Goal: Navigation & Orientation: Find specific page/section

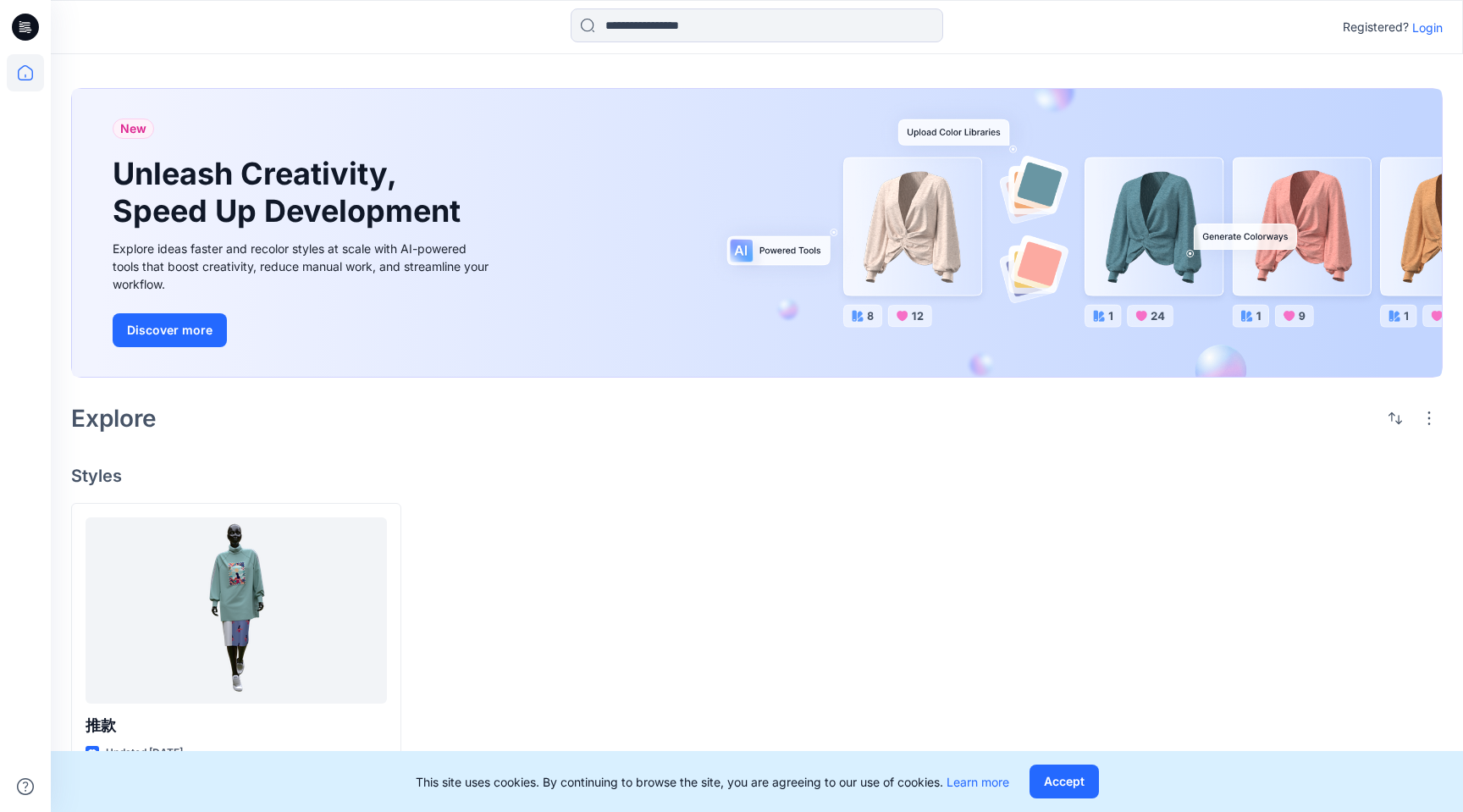
click at [1433, 26] on p "Login" at bounding box center [1427, 27] width 31 height 18
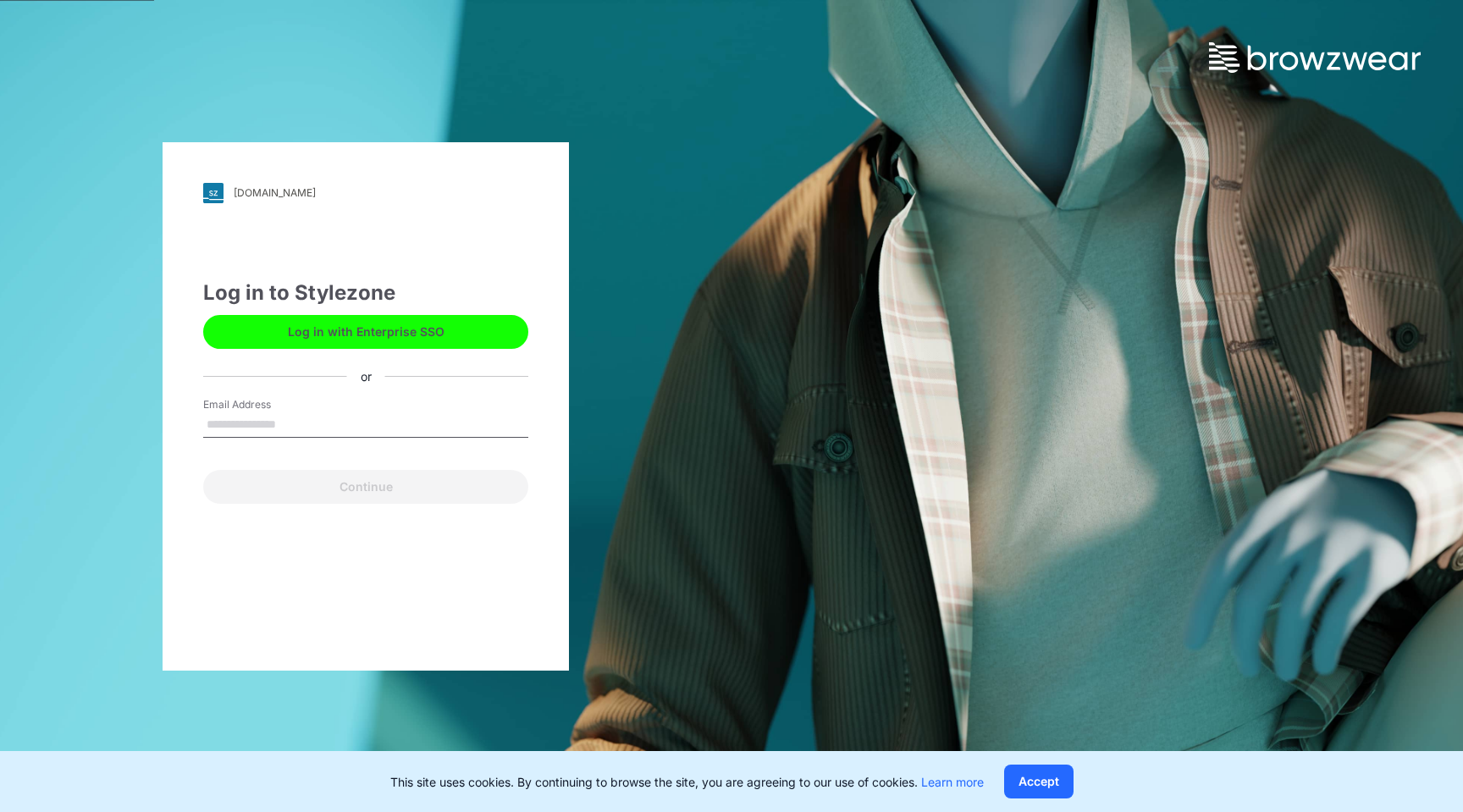
click at [252, 425] on input "Email Address" at bounding box center [366, 425] width 326 height 25
click at [387, 468] on div "Continue" at bounding box center [366, 483] width 326 height 40
drag, startPoint x: 369, startPoint y: 432, endPoint x: 157, endPoint y: 418, distance: 212.5
click at [156, 420] on div "**********" at bounding box center [366, 406] width 732 height 812
type input "**********"
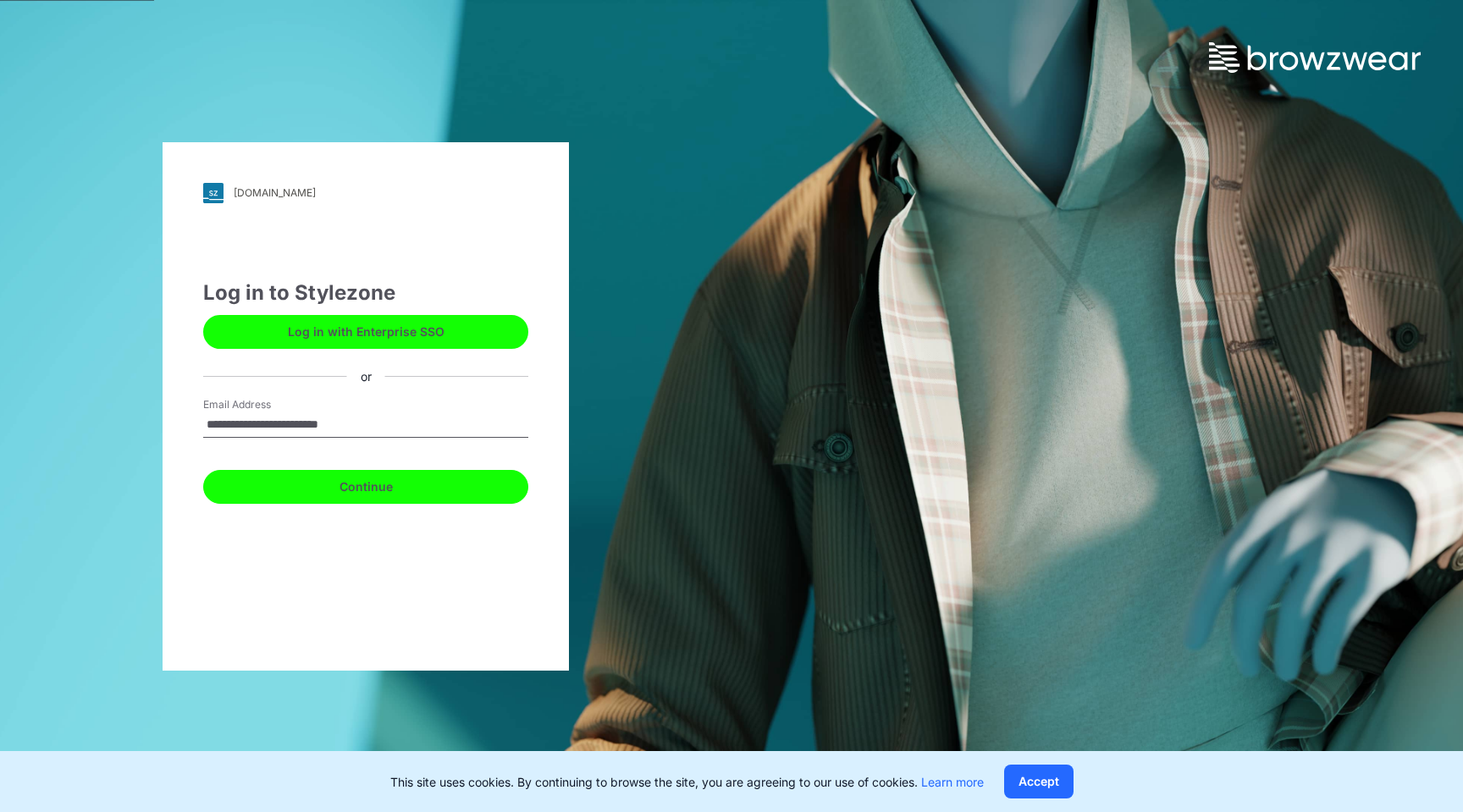
click at [361, 486] on button "Continue" at bounding box center [366, 486] width 326 height 34
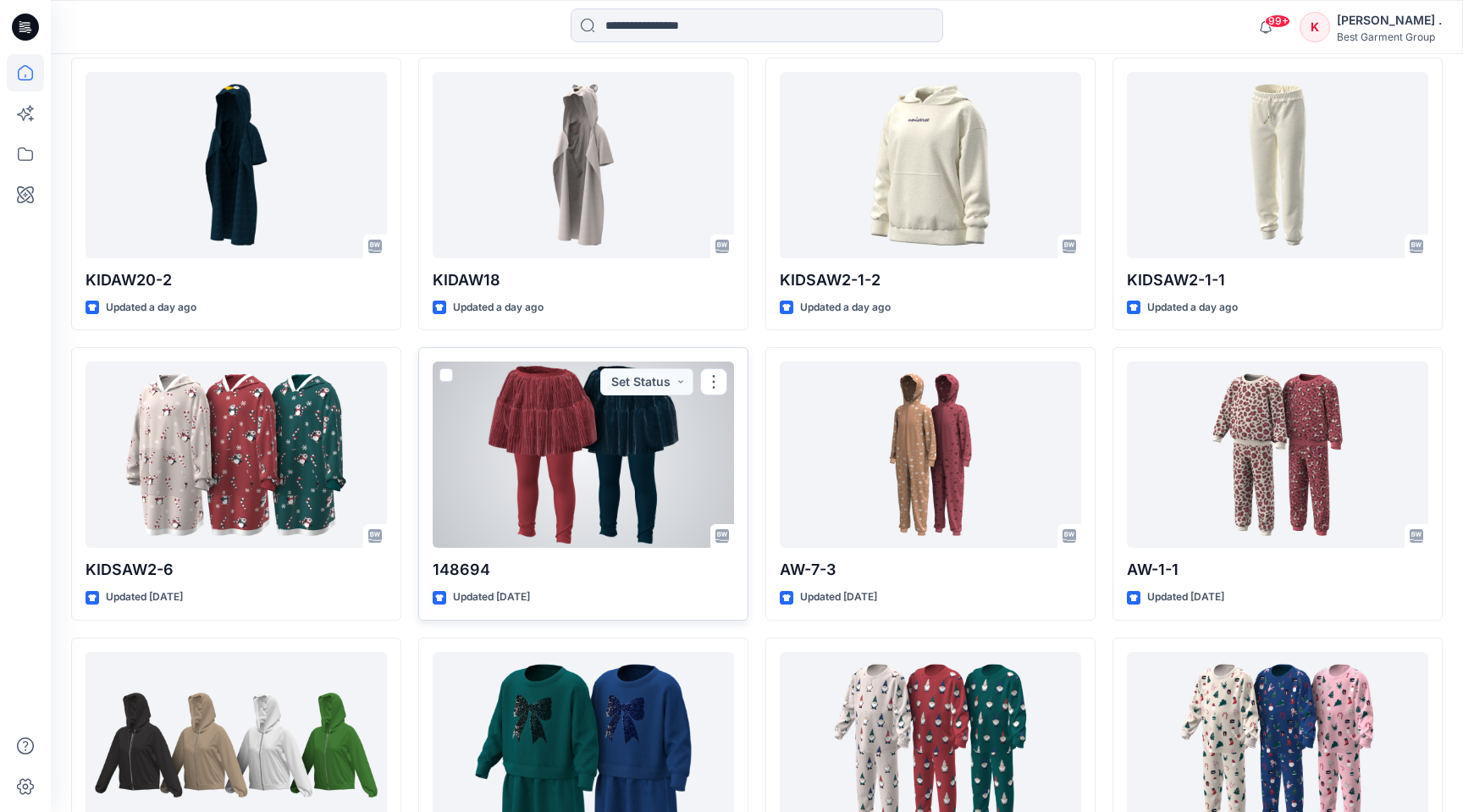
scroll to position [464, 0]
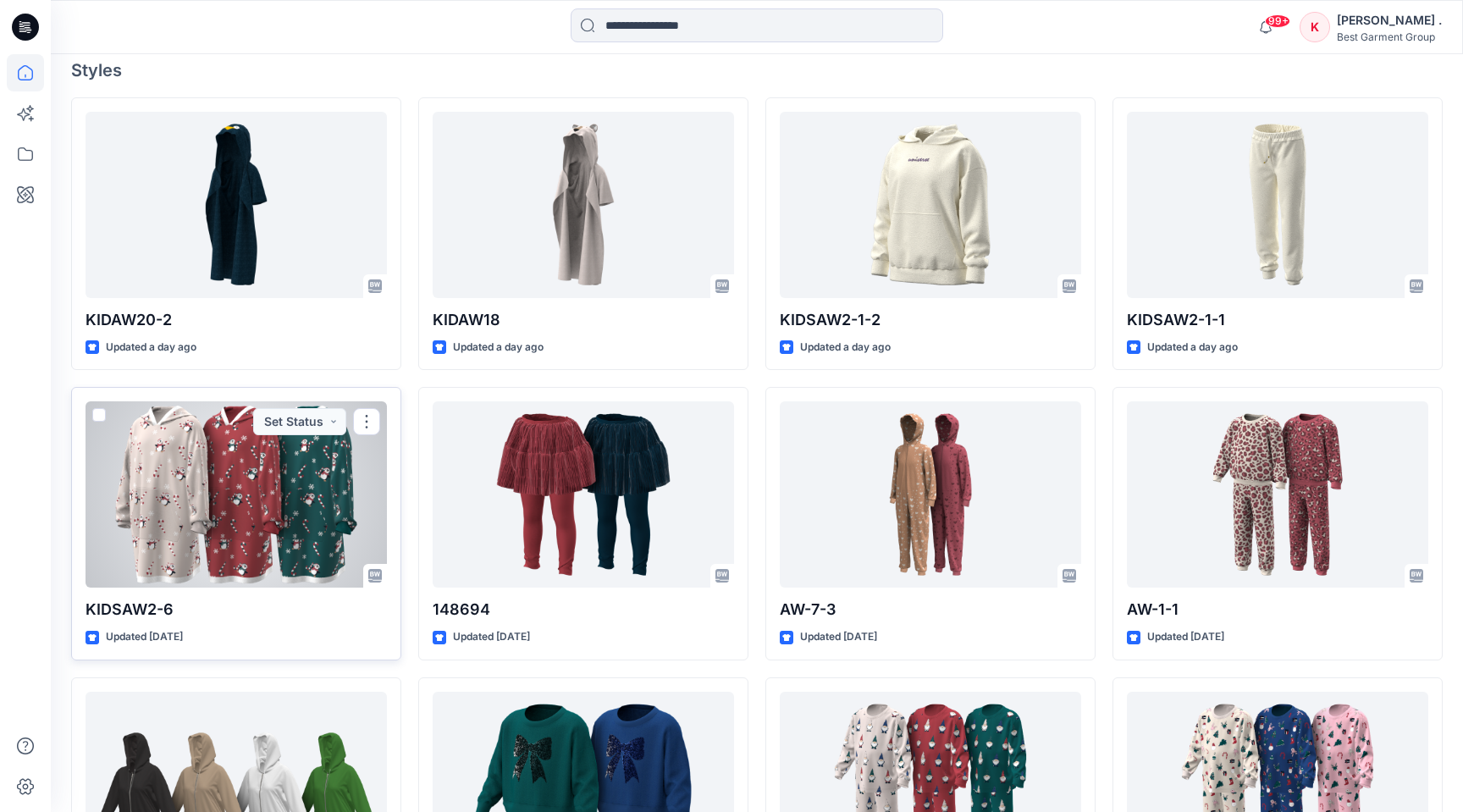
click at [281, 517] on div at bounding box center [236, 494] width 301 height 186
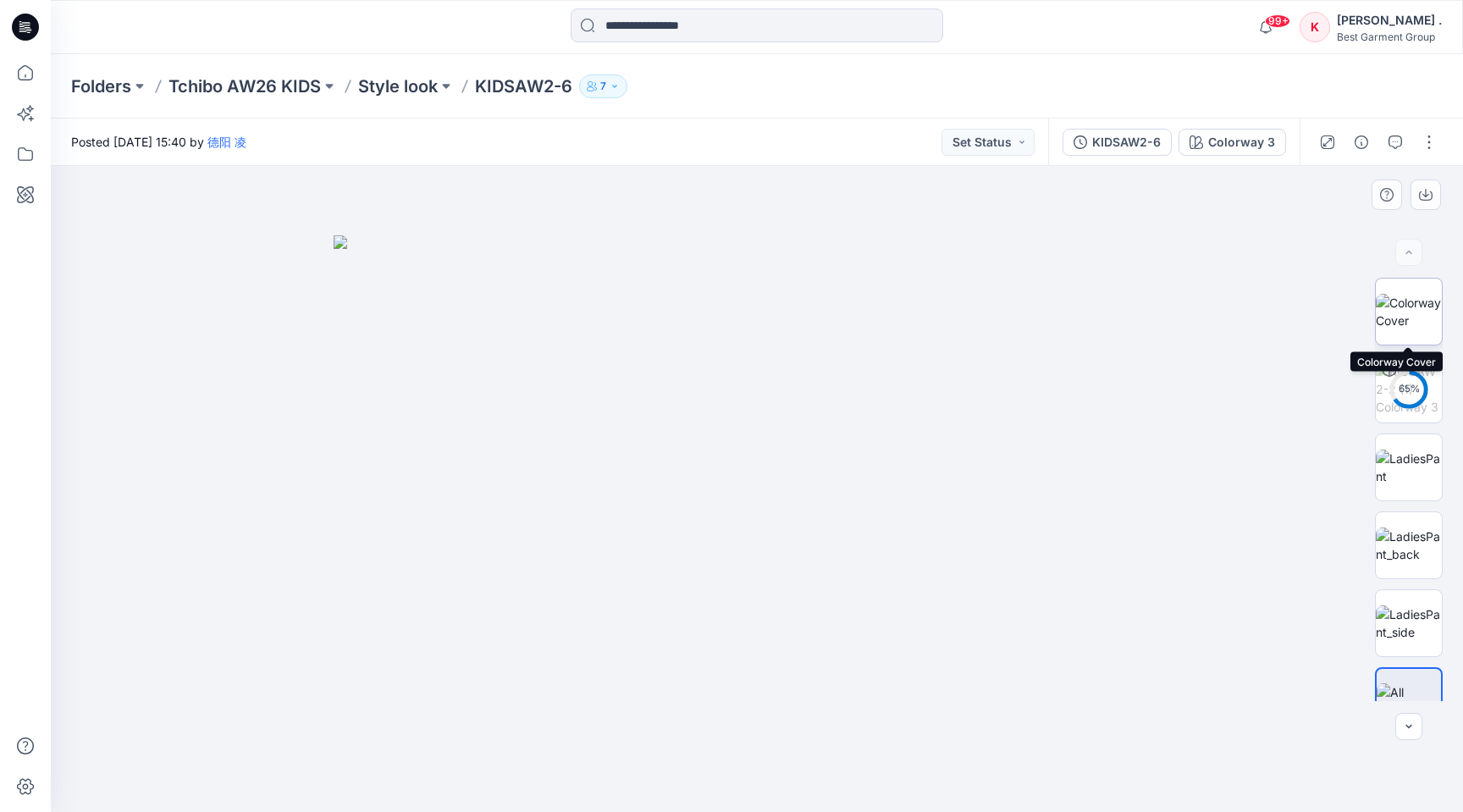
click at [1406, 329] on img at bounding box center [1409, 312] width 66 height 36
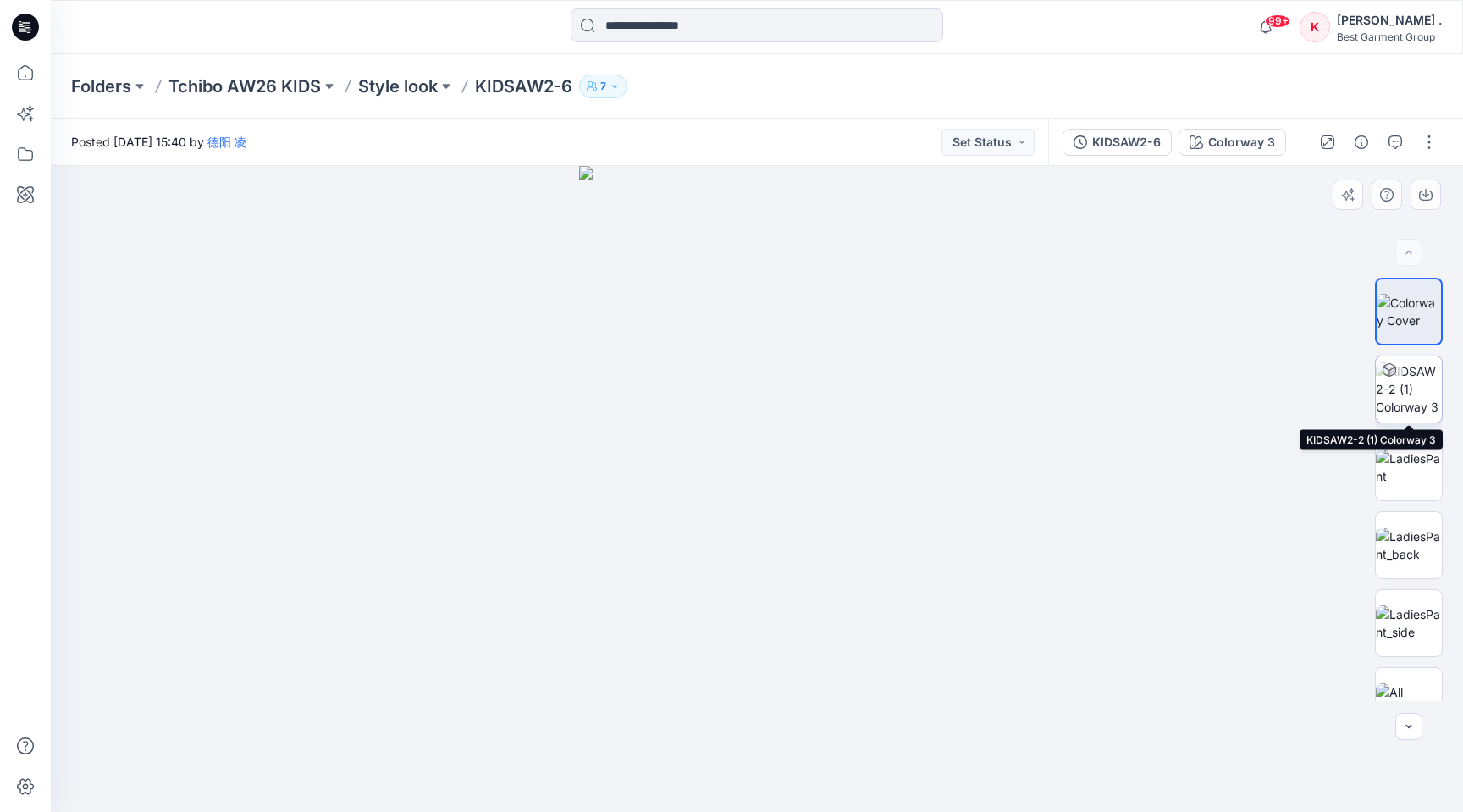
click at [1419, 387] on img at bounding box center [1409, 388] width 66 height 53
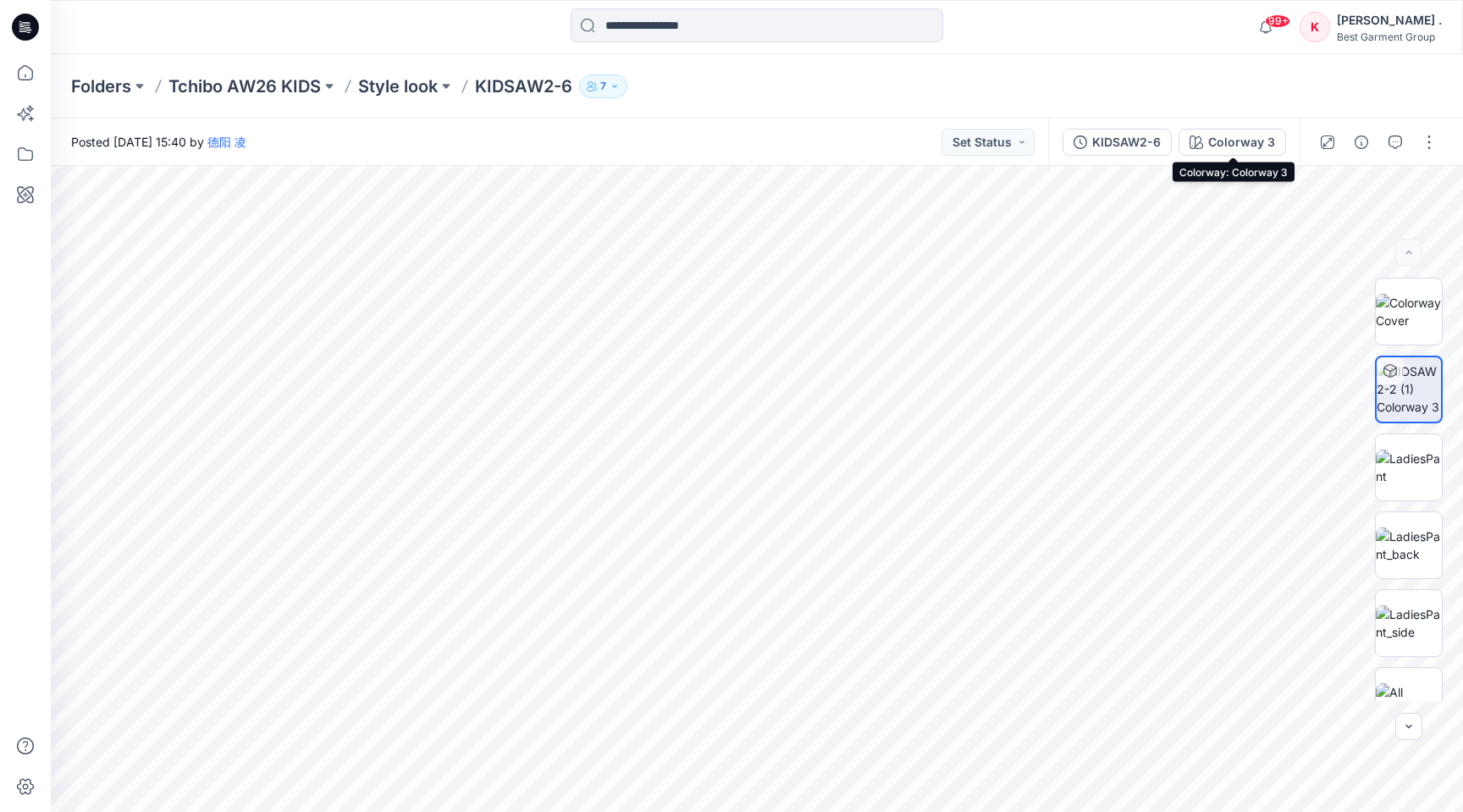
click at [1244, 143] on div "Colorway 3" at bounding box center [1240, 142] width 66 height 19
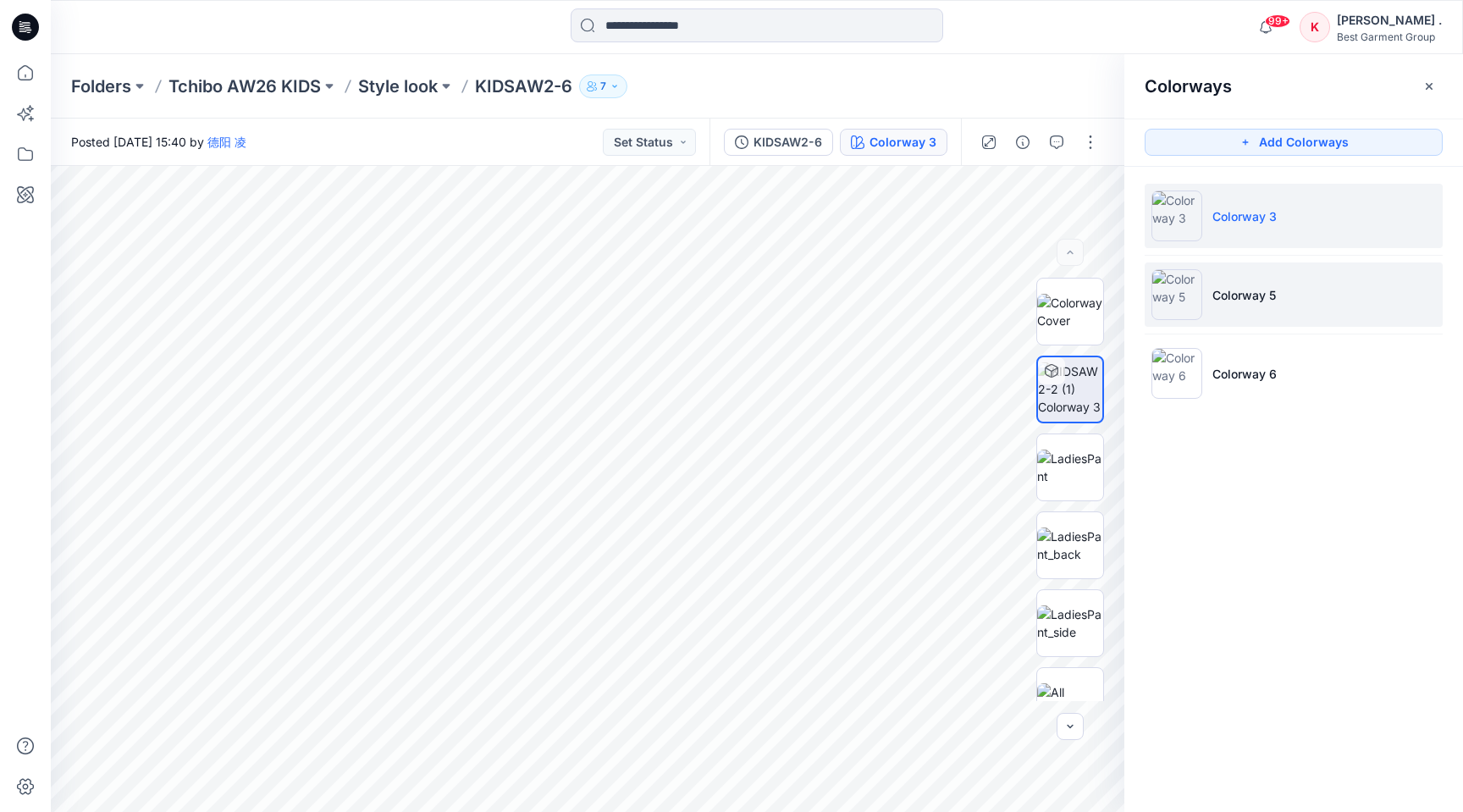
click at [1235, 286] on p "Colorway 5" at bounding box center [1244, 295] width 64 height 18
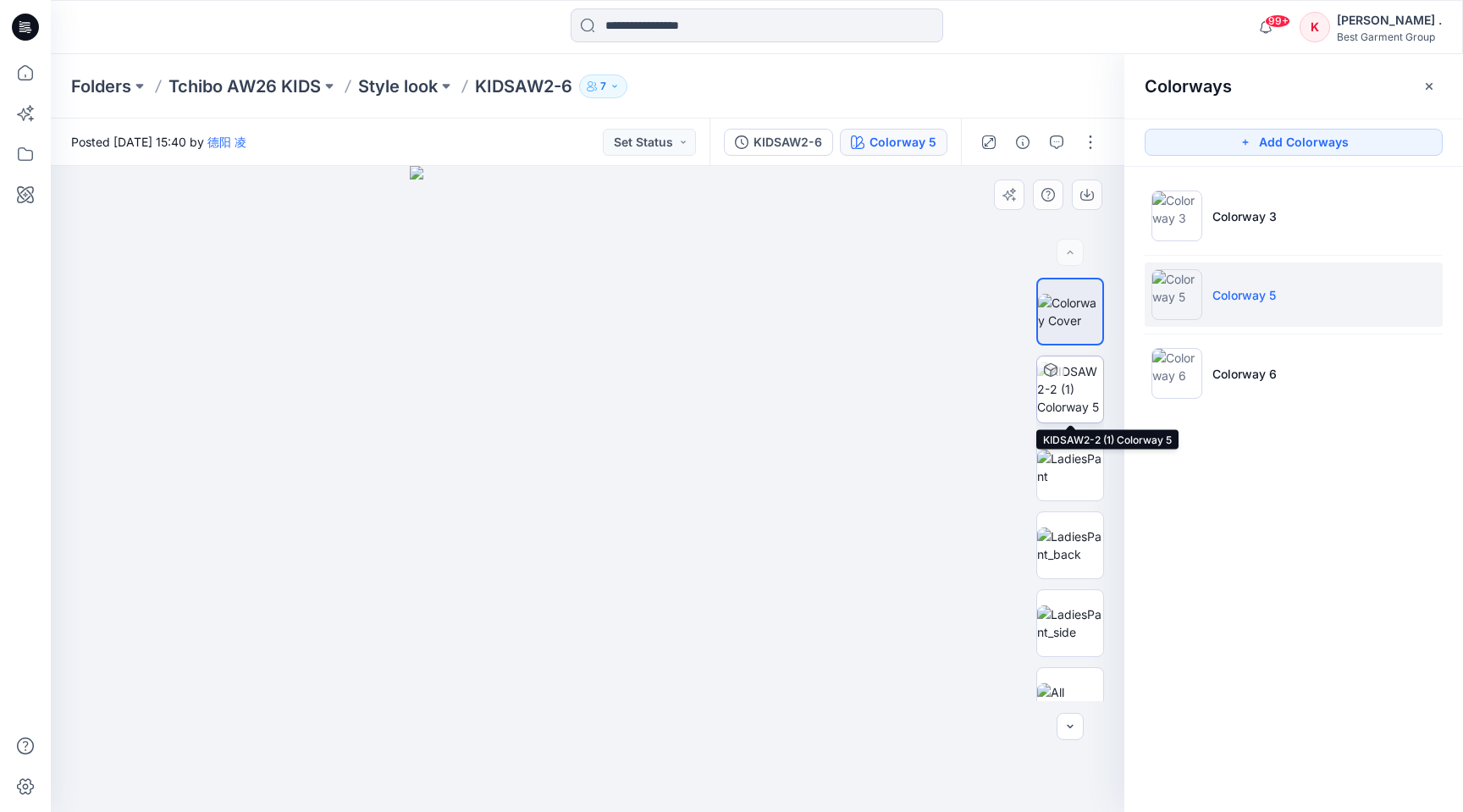
click at [1075, 409] on img at bounding box center [1070, 388] width 66 height 53
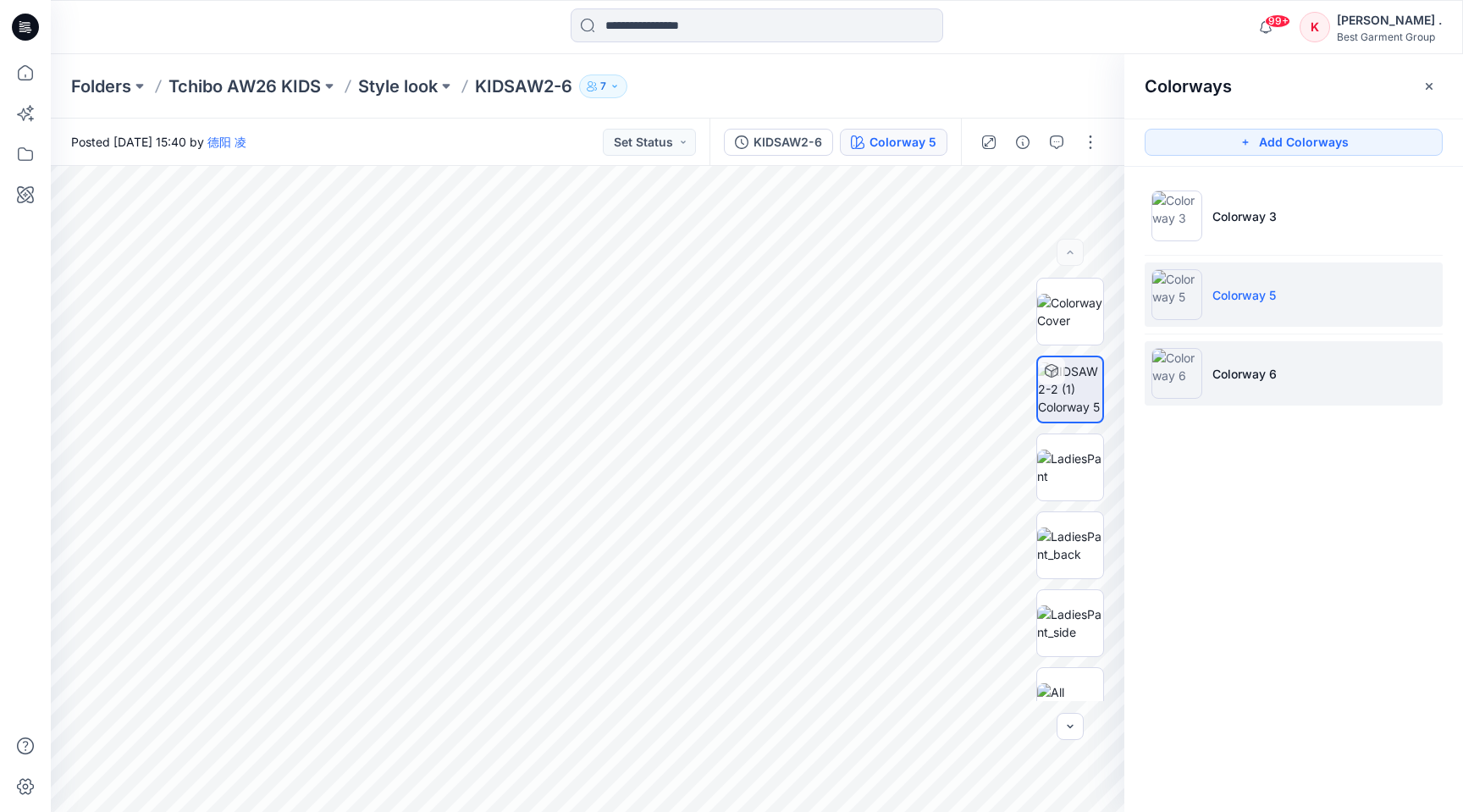
click at [1180, 382] on img at bounding box center [1177, 373] width 51 height 51
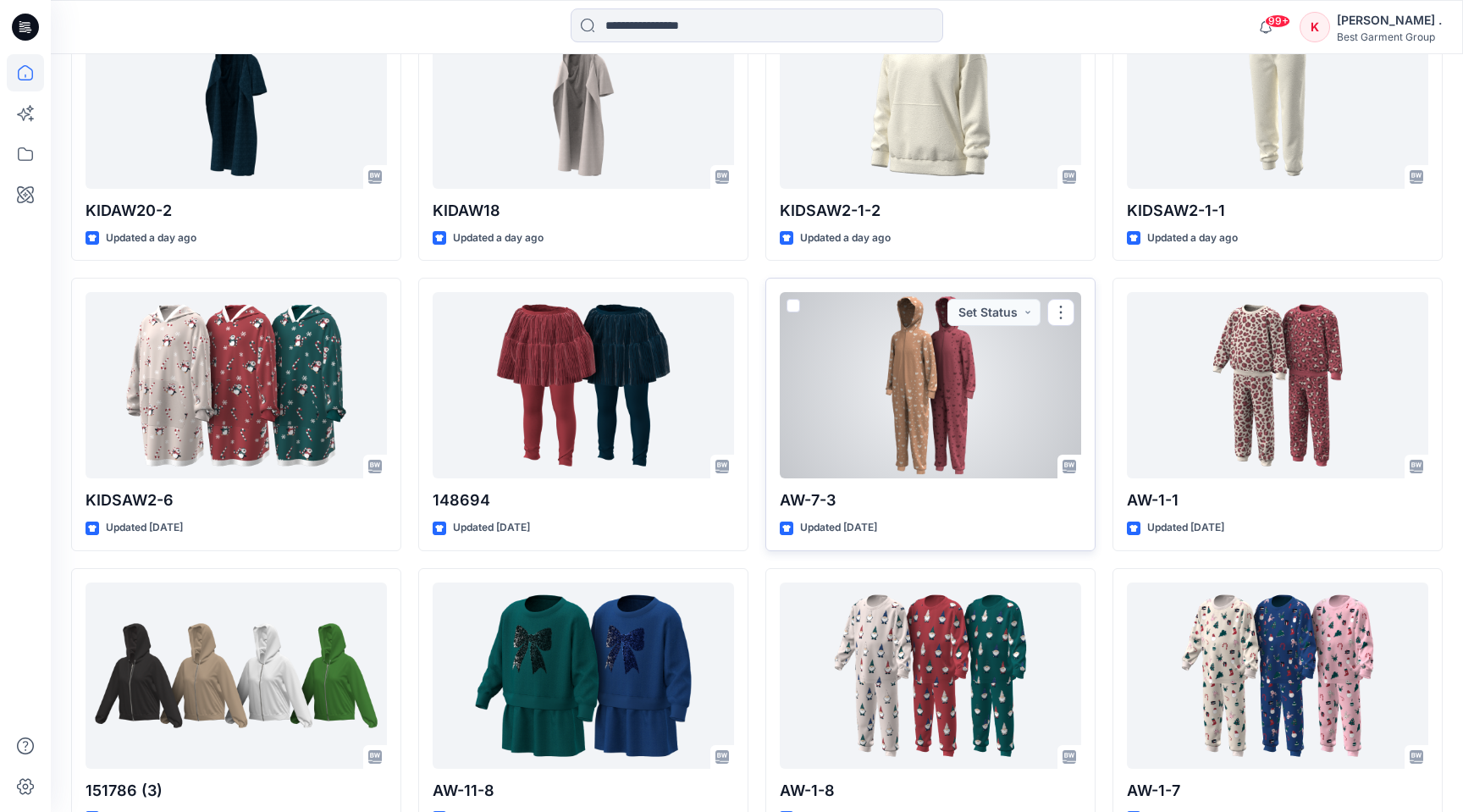
scroll to position [581, 0]
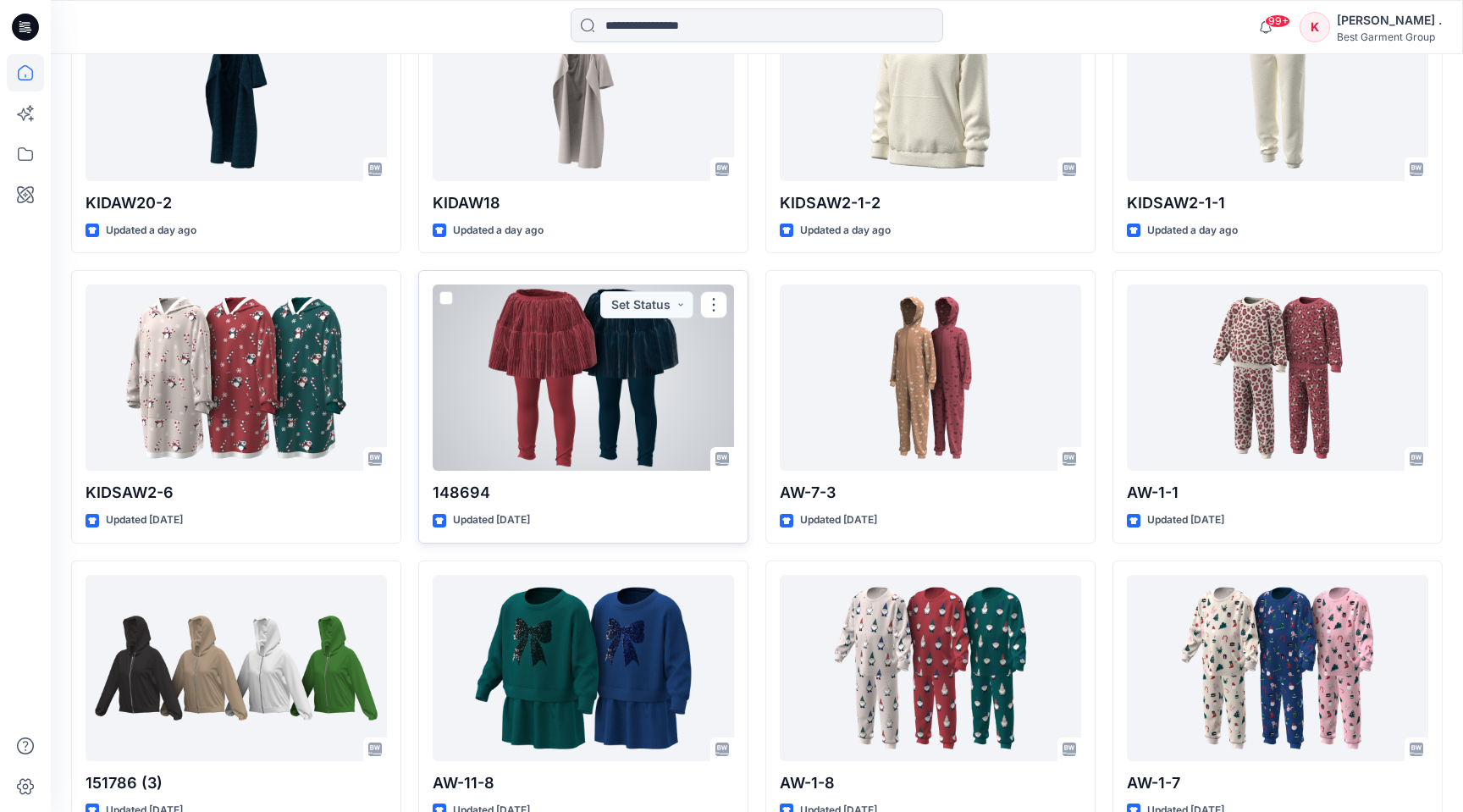
click at [601, 382] on div at bounding box center [583, 377] width 301 height 186
